Goal: Transaction & Acquisition: Subscribe to service/newsletter

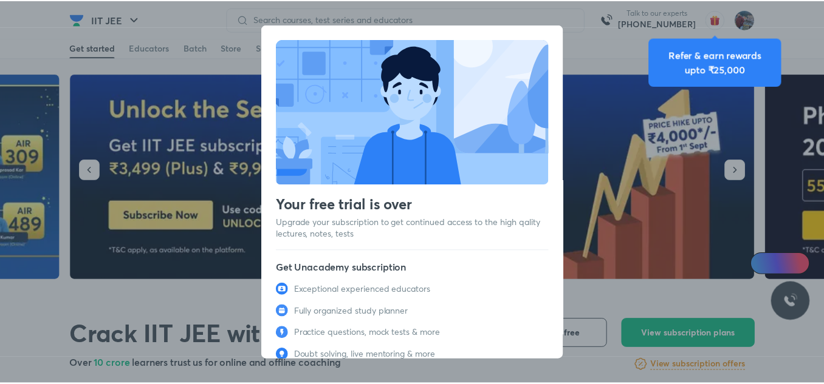
scroll to position [55, 0]
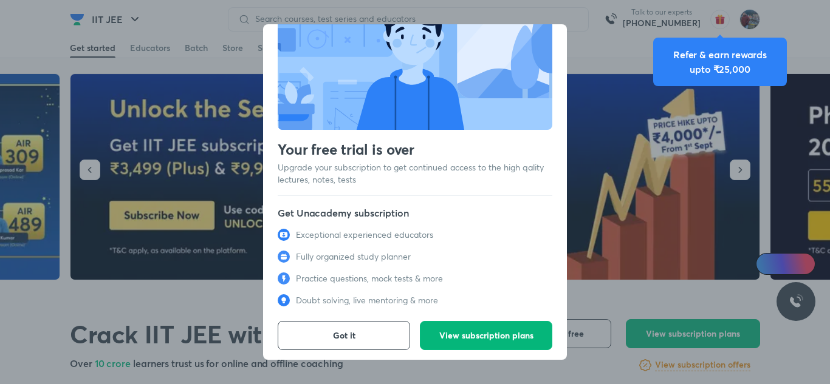
click at [477, 339] on button "View subscription plans" at bounding box center [486, 335] width 132 height 29
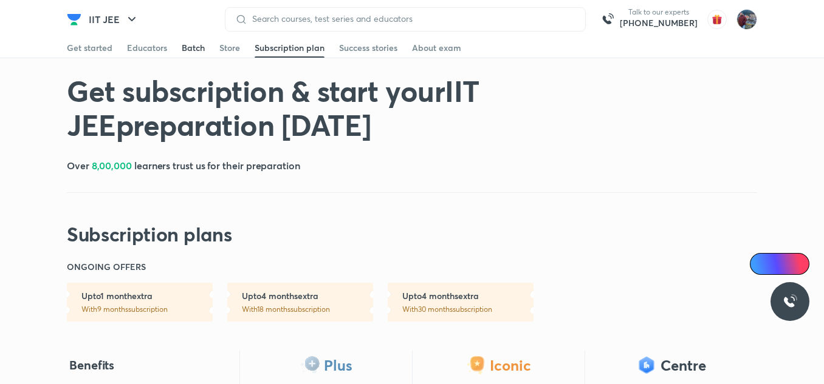
click at [193, 43] on div "Batch" at bounding box center [193, 48] width 23 height 12
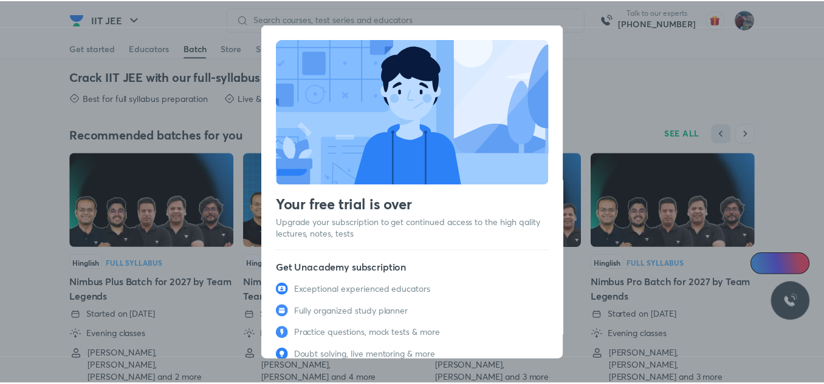
scroll to position [55, 0]
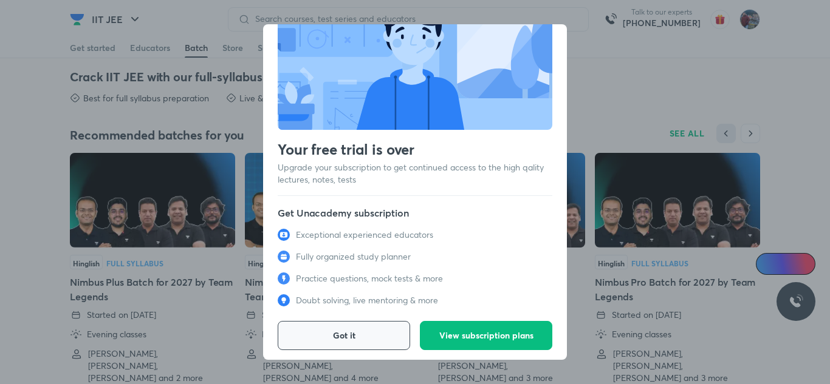
click at [351, 330] on span "Got it" at bounding box center [344, 336] width 22 height 12
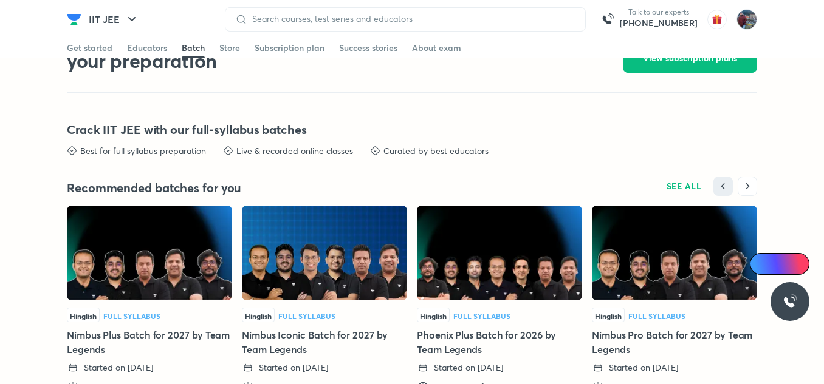
scroll to position [2663, 0]
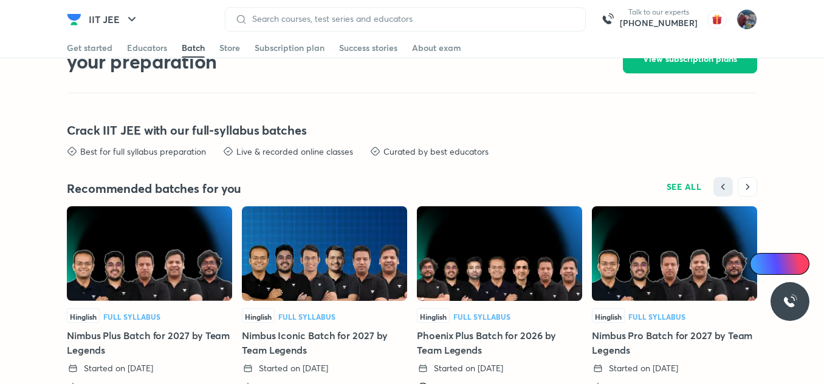
click at [132, 256] on img at bounding box center [149, 253] width 165 height 95
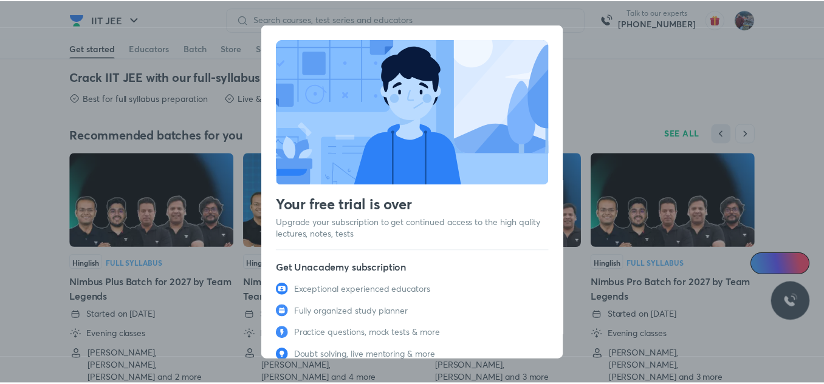
scroll to position [55, 0]
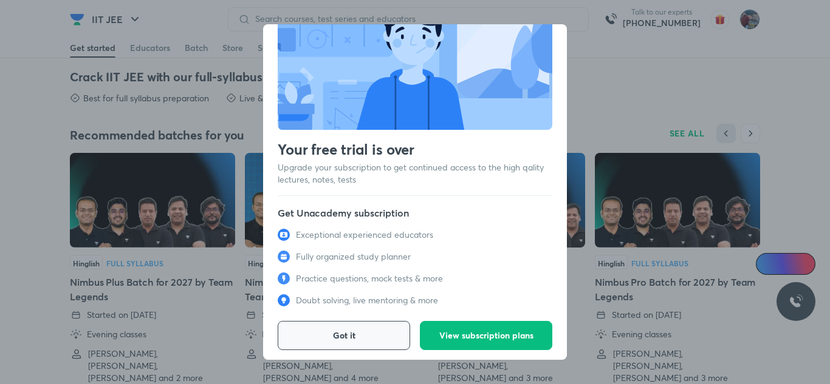
click at [347, 343] on button "Got it" at bounding box center [344, 335] width 132 height 29
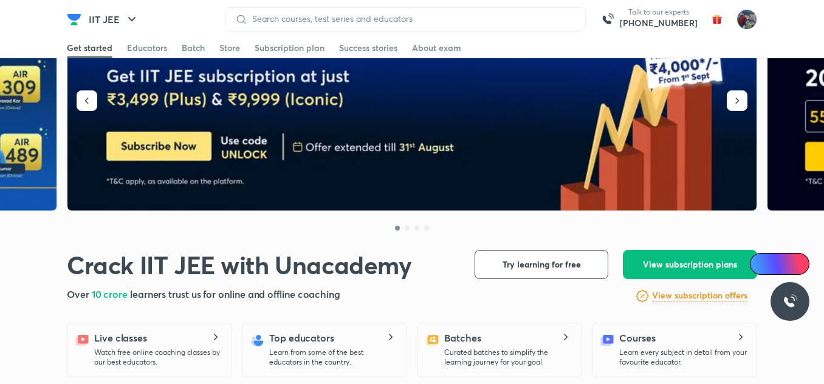
scroll to position [0, 0]
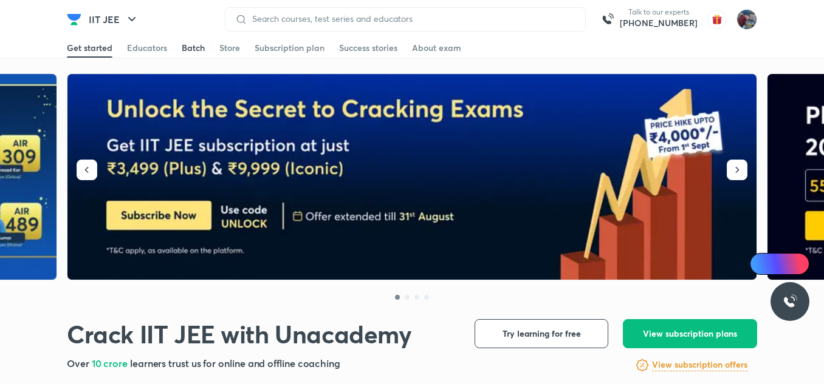
click at [191, 44] on div "Batch" at bounding box center [193, 48] width 23 height 12
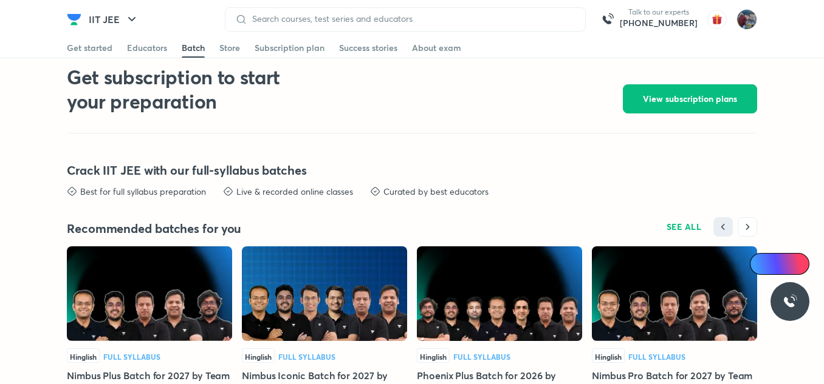
scroll to position [2734, 0]
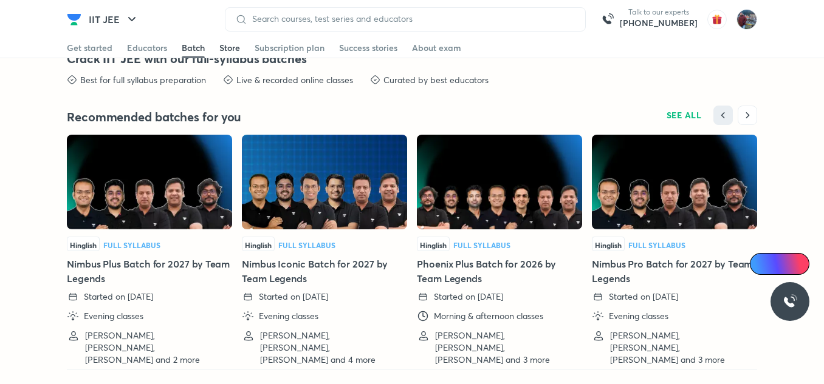
click at [233, 46] on div "Store" at bounding box center [229, 48] width 21 height 12
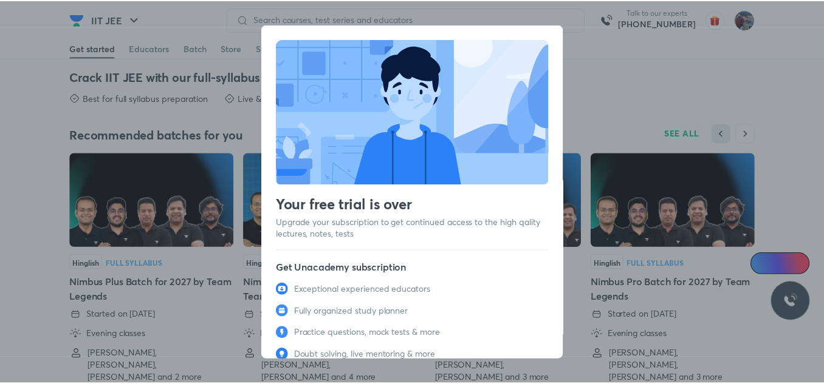
scroll to position [55, 0]
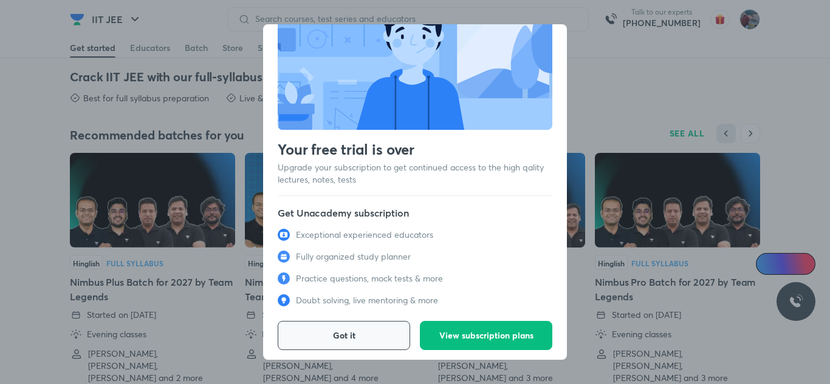
click at [353, 338] on button "Got it" at bounding box center [344, 335] width 132 height 29
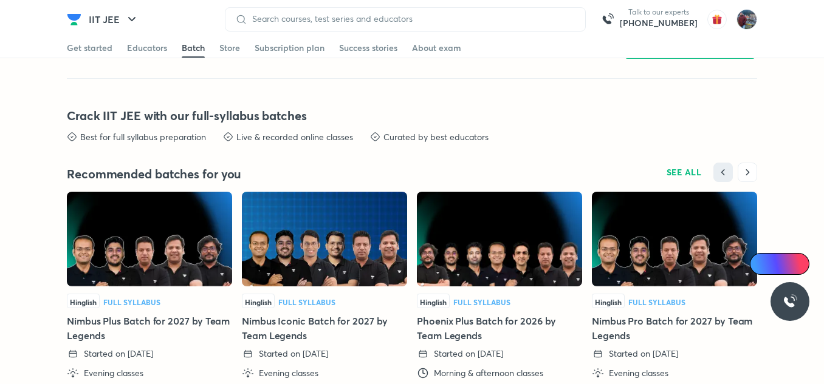
scroll to position [2678, 0]
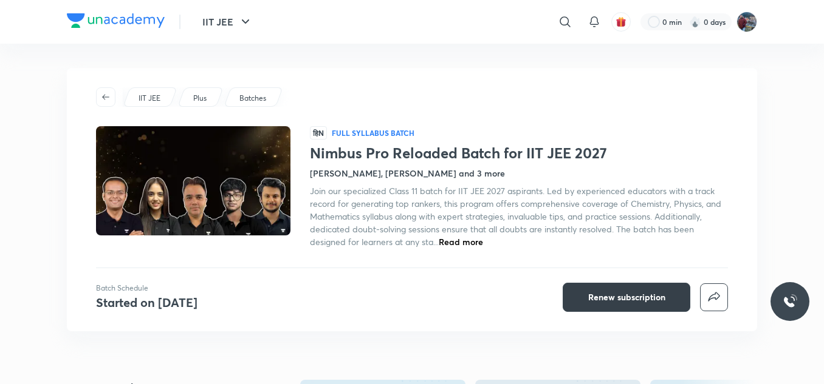
click at [605, 293] on span "Renew subscription" at bounding box center [626, 298] width 77 height 12
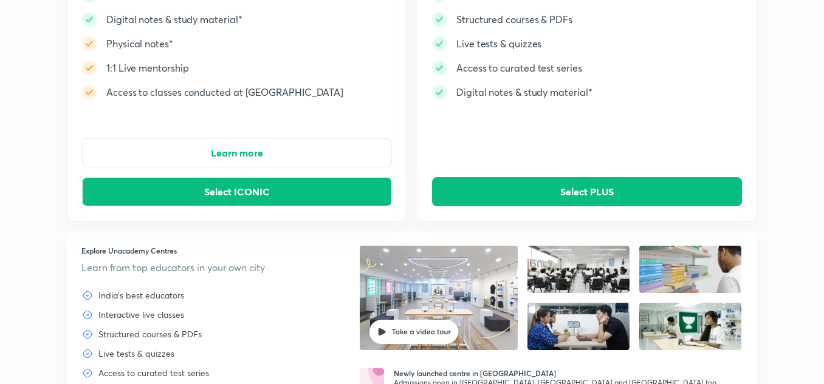
scroll to position [210, 0]
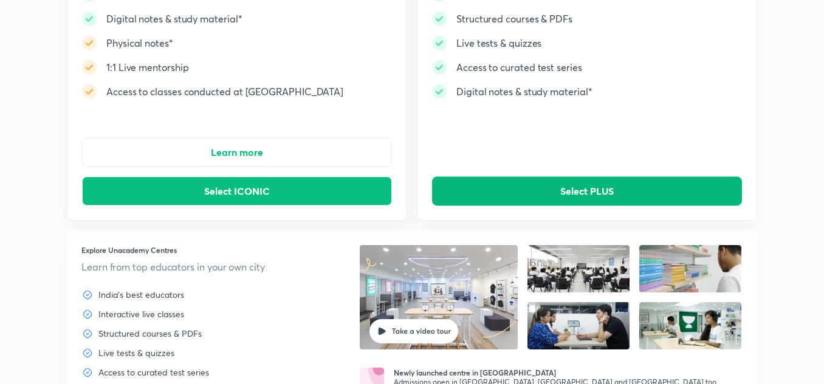
click at [581, 183] on button "Select PLUS" at bounding box center [587, 191] width 310 height 29
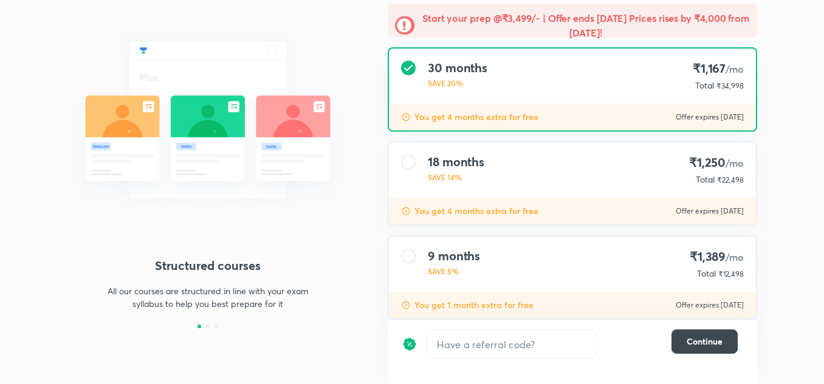
scroll to position [112, 0]
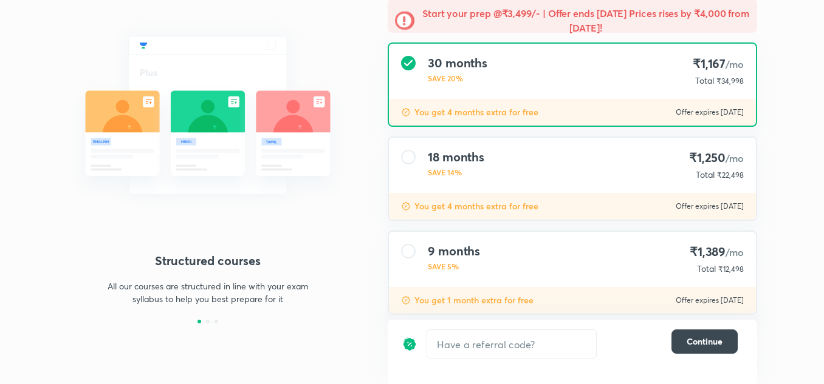
click at [607, 143] on div "18 months SAVE 14% ₹1,250 /mo Total ₹22,498" at bounding box center [572, 165] width 367 height 55
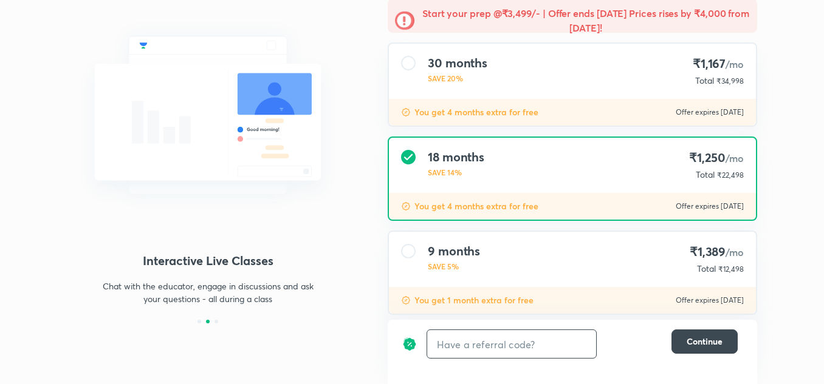
click at [529, 339] on input "text" at bounding box center [511, 344] width 169 height 29
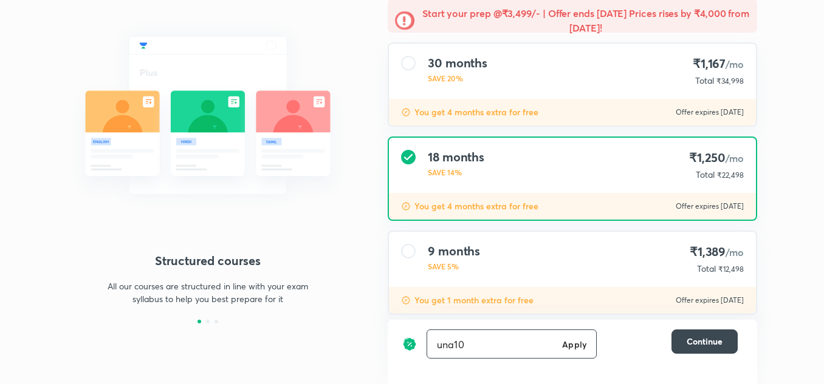
type input "una10"
click at [581, 349] on h6 "Apply" at bounding box center [574, 344] width 24 height 13
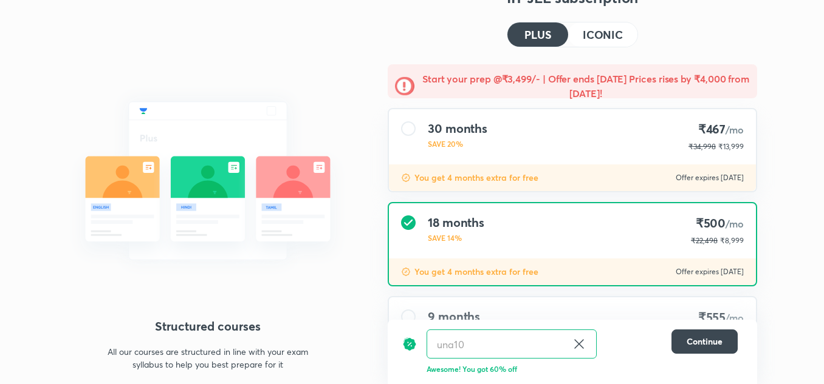
scroll to position [57, 0]
